Goal: Task Accomplishment & Management: Manage account settings

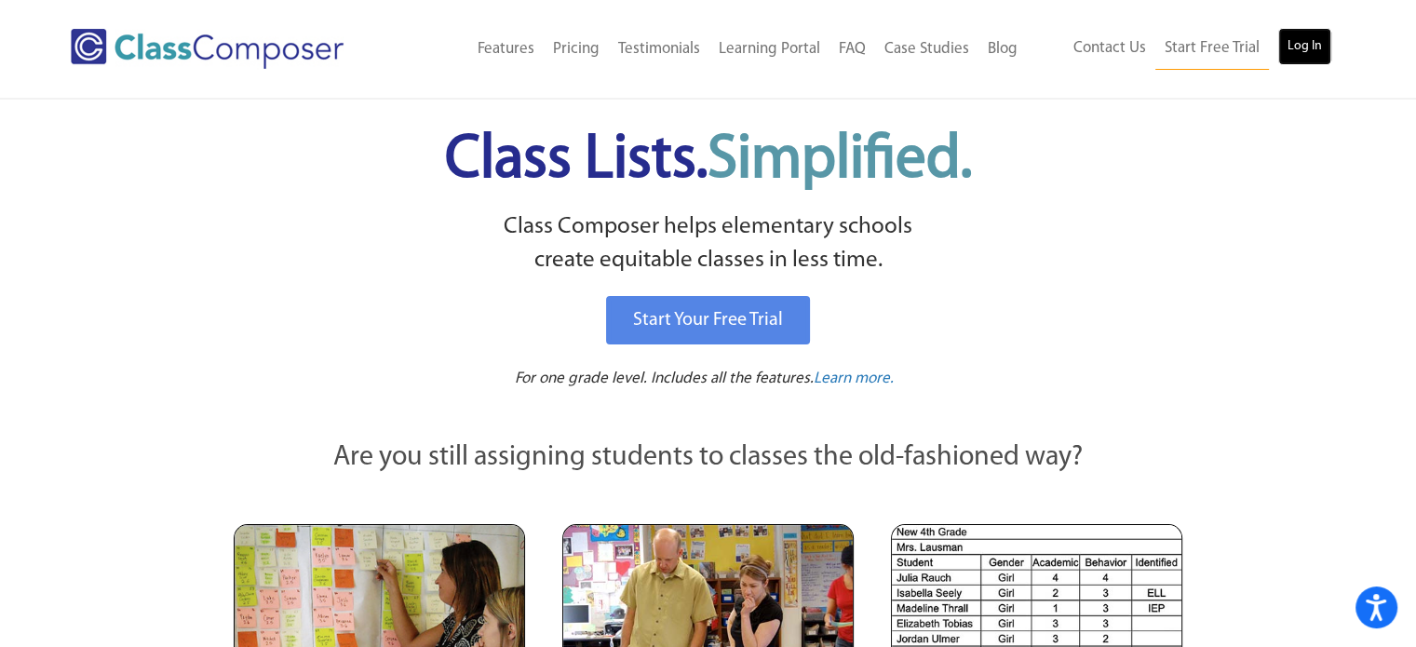
click at [1314, 45] on link "Log In" at bounding box center [1304, 46] width 53 height 37
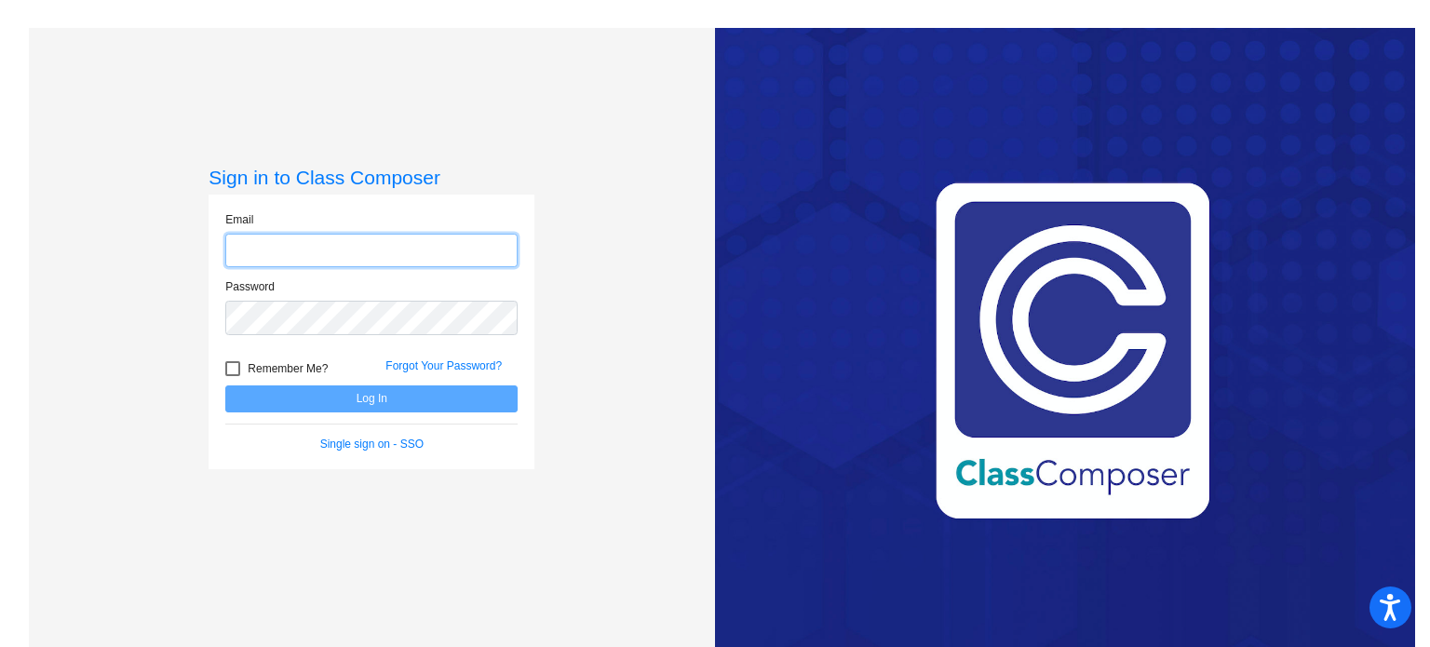
type input "jfriedrich@stpeterschools.org"
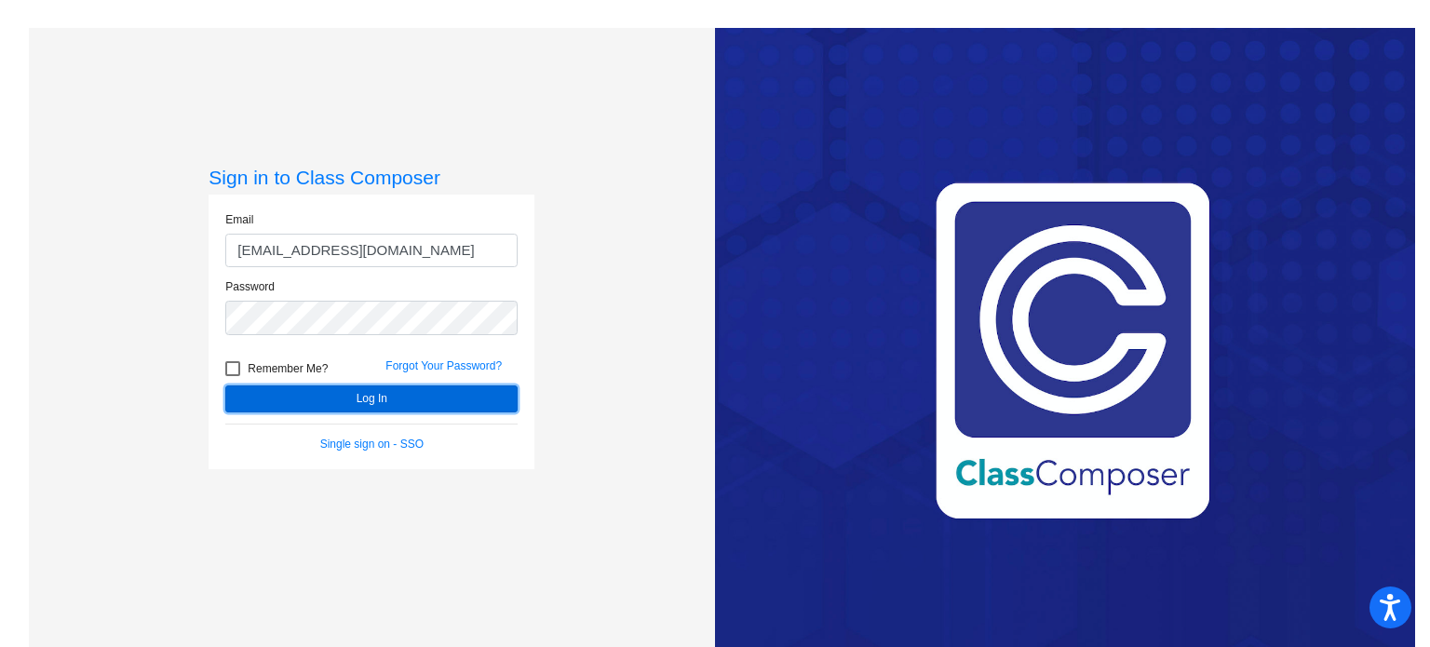
click at [378, 398] on button "Log In" at bounding box center [371, 398] width 292 height 27
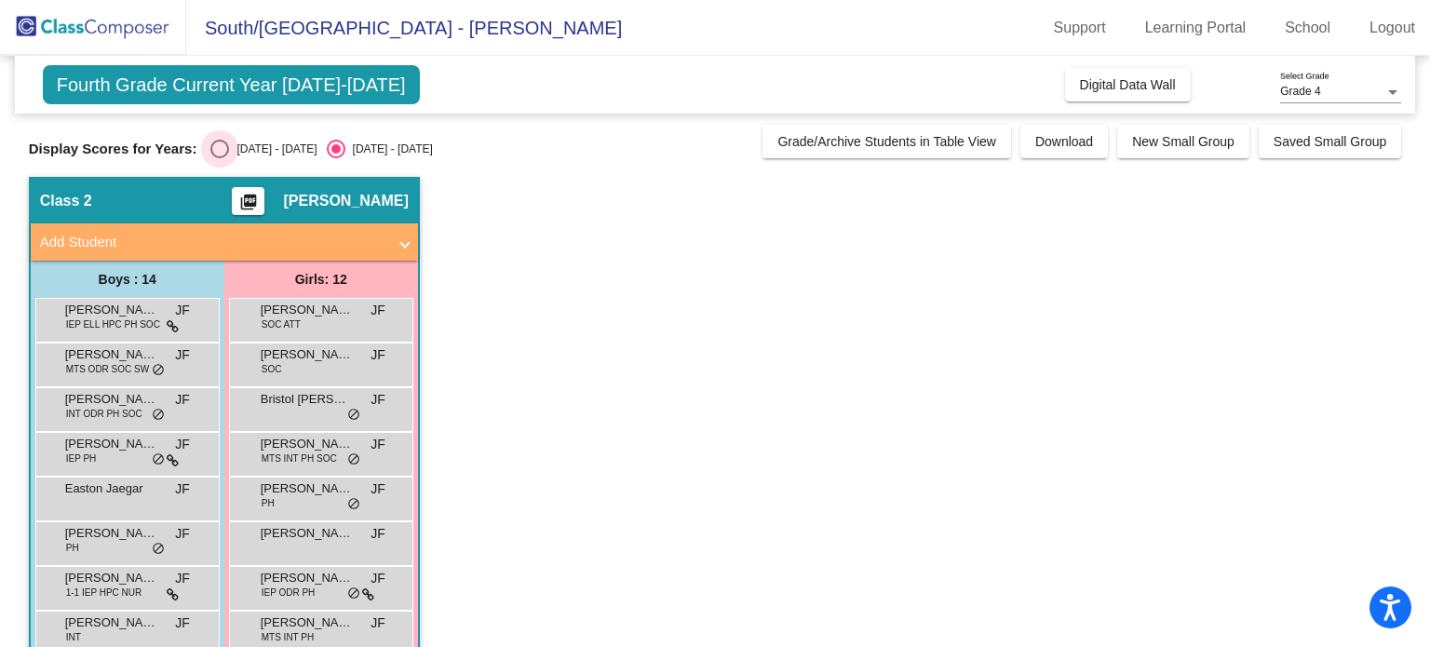
click at [217, 145] on div "Select an option" at bounding box center [219, 149] width 19 height 19
click at [219, 158] on input "2024 - 2025" at bounding box center [219, 158] width 1 height 1
radio input "true"
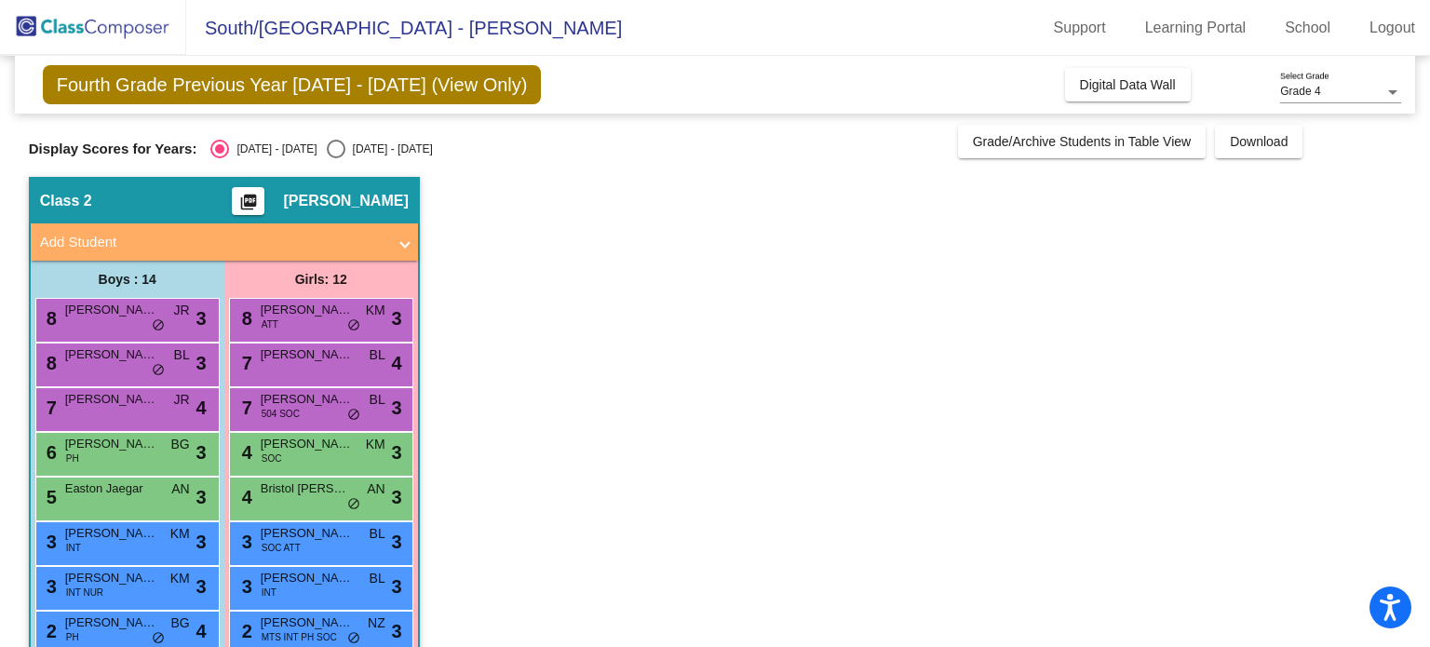
click at [327, 144] on div "Select an option" at bounding box center [336, 149] width 19 height 19
click at [335, 158] on input "2025 - 2026" at bounding box center [335, 158] width 1 height 1
radio input "true"
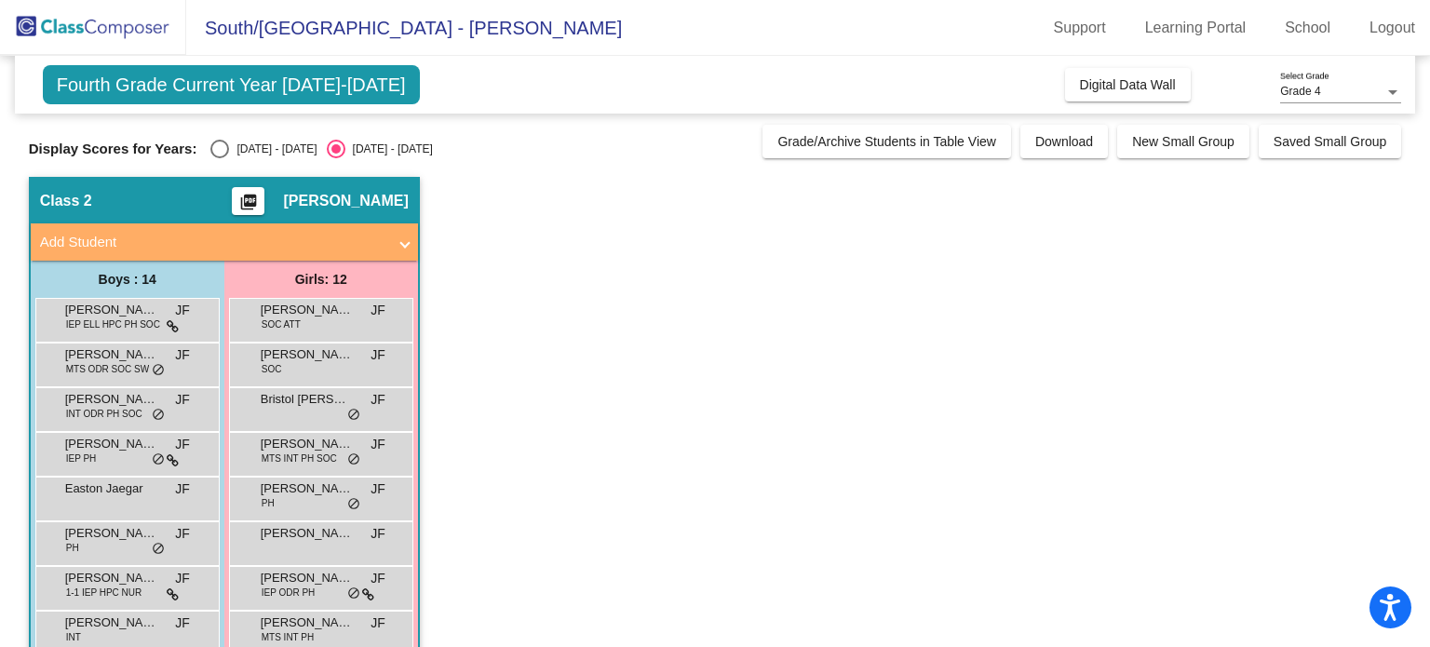
click at [217, 146] on div "Select an option" at bounding box center [219, 149] width 19 height 19
click at [219, 158] on input "2024 - 2025" at bounding box center [219, 158] width 1 height 1
radio input "true"
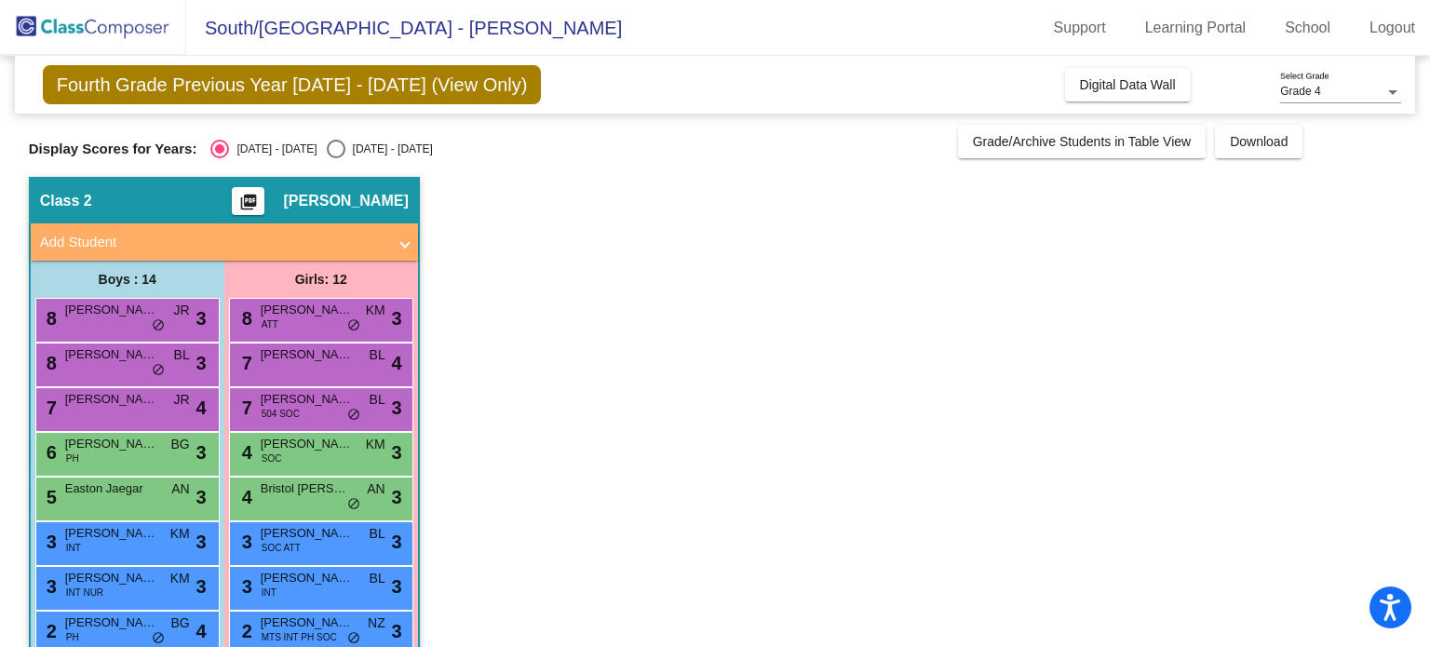
click at [248, 196] on mat-icon "picture_as_pdf" at bounding box center [248, 206] width 22 height 26
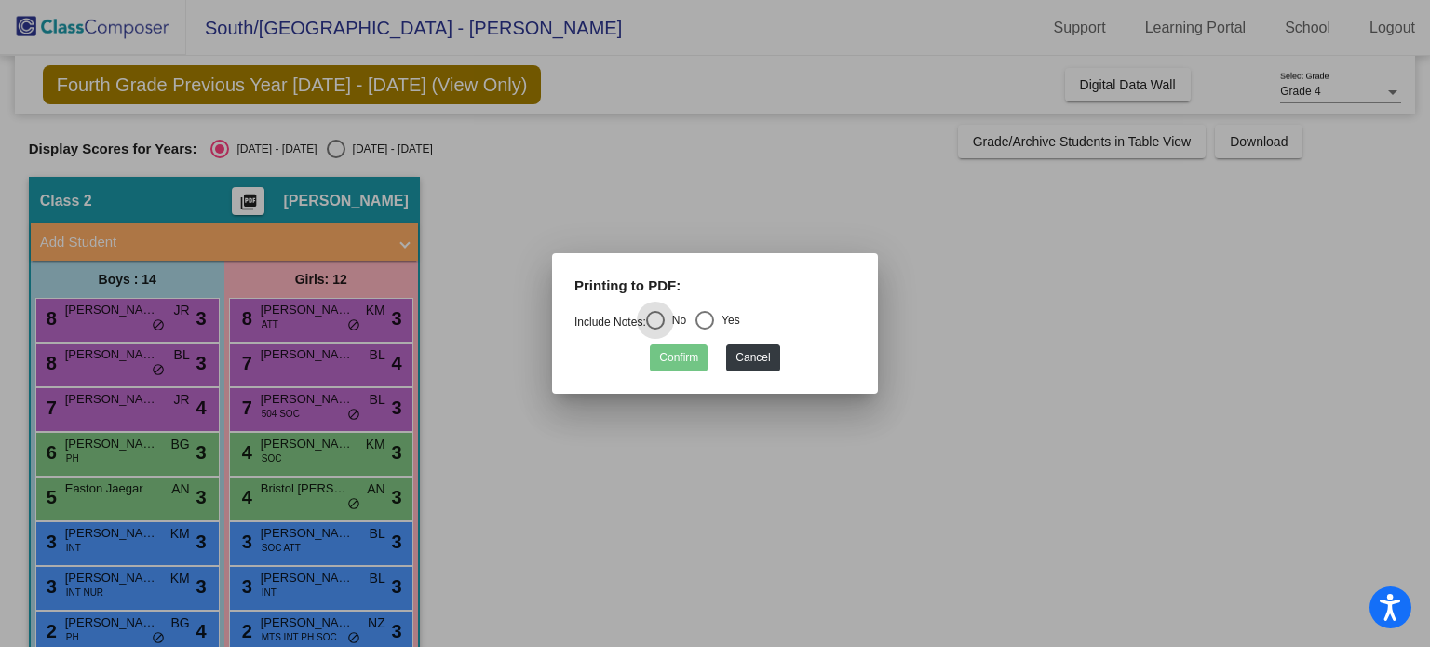
click at [707, 319] on div "Select an option" at bounding box center [704, 320] width 19 height 19
click at [705, 329] on input "Yes" at bounding box center [704, 329] width 1 height 1
radio input "true"
click at [679, 356] on button "Confirm" at bounding box center [679, 357] width 58 height 27
